Goal: Task Accomplishment & Management: Use online tool/utility

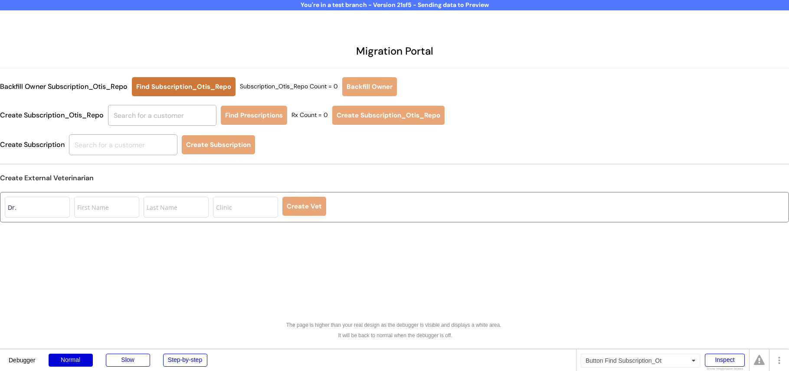
click at [210, 87] on button "Find Subscription_Otis_Repo" at bounding box center [184, 86] width 104 height 19
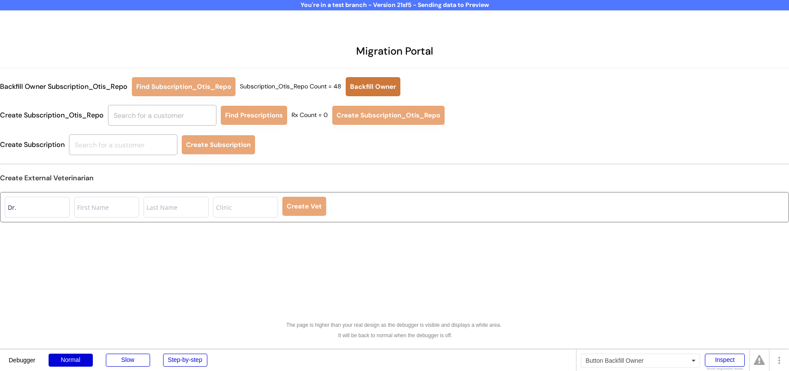
click at [383, 91] on button "Backfill Owner" at bounding box center [373, 86] width 55 height 19
click at [203, 86] on button "Find Subscription_Otis_Repo" at bounding box center [184, 86] width 104 height 19
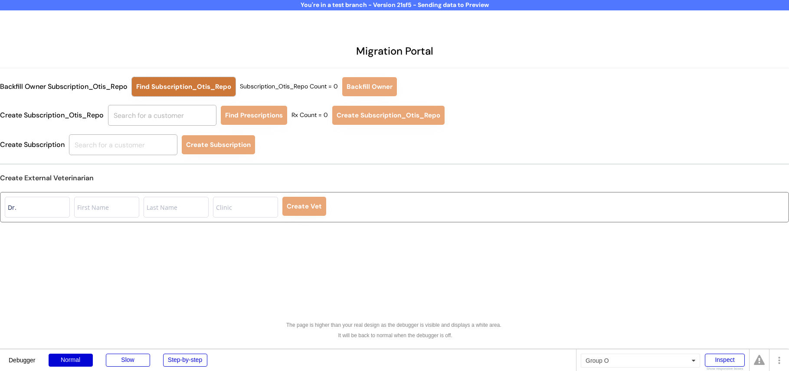
click at [187, 82] on button "Find Subscription_Otis_Repo" at bounding box center [184, 86] width 104 height 19
